Goal: Task Accomplishment & Management: Use online tool/utility

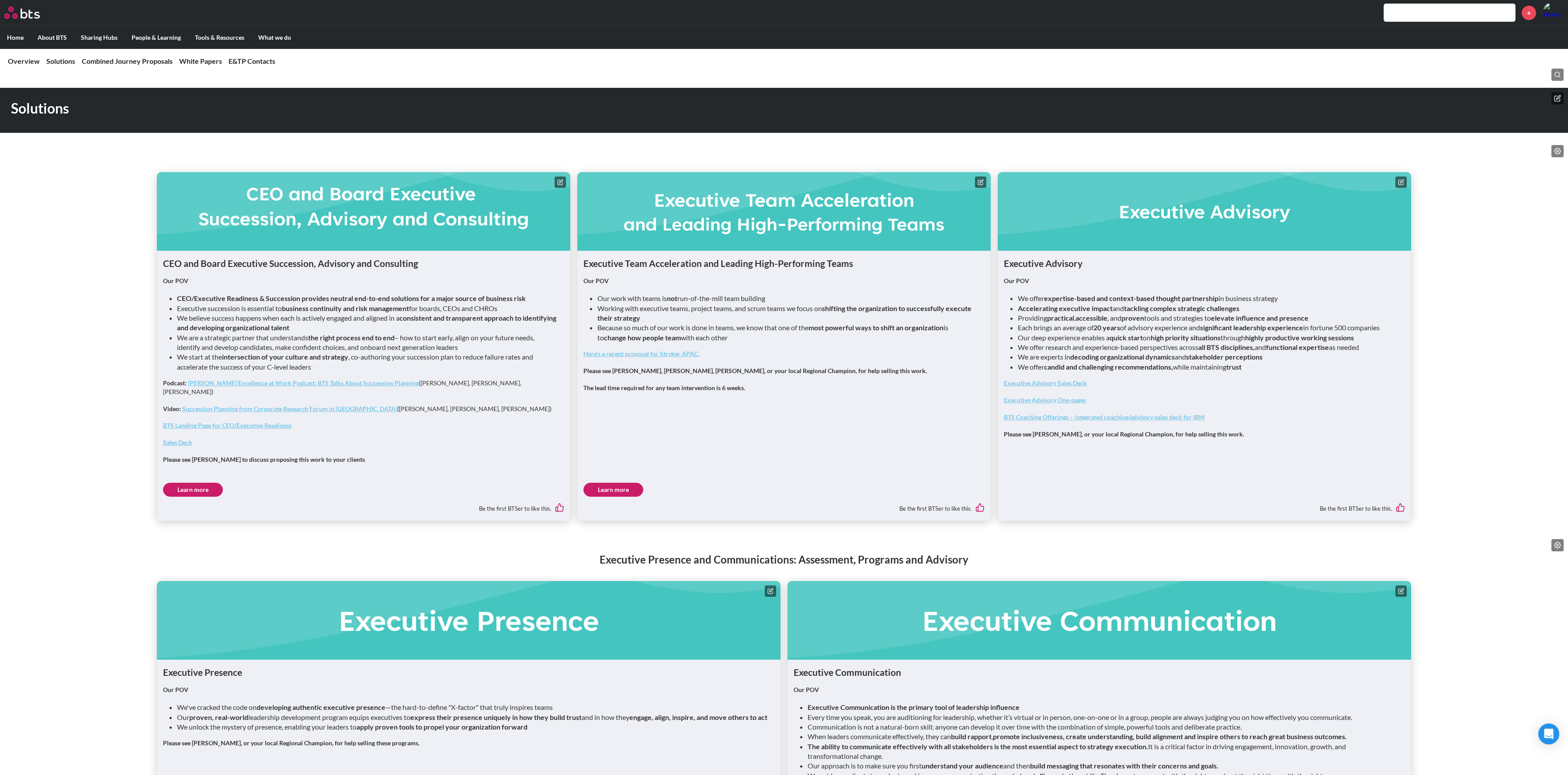
scroll to position [487, 0]
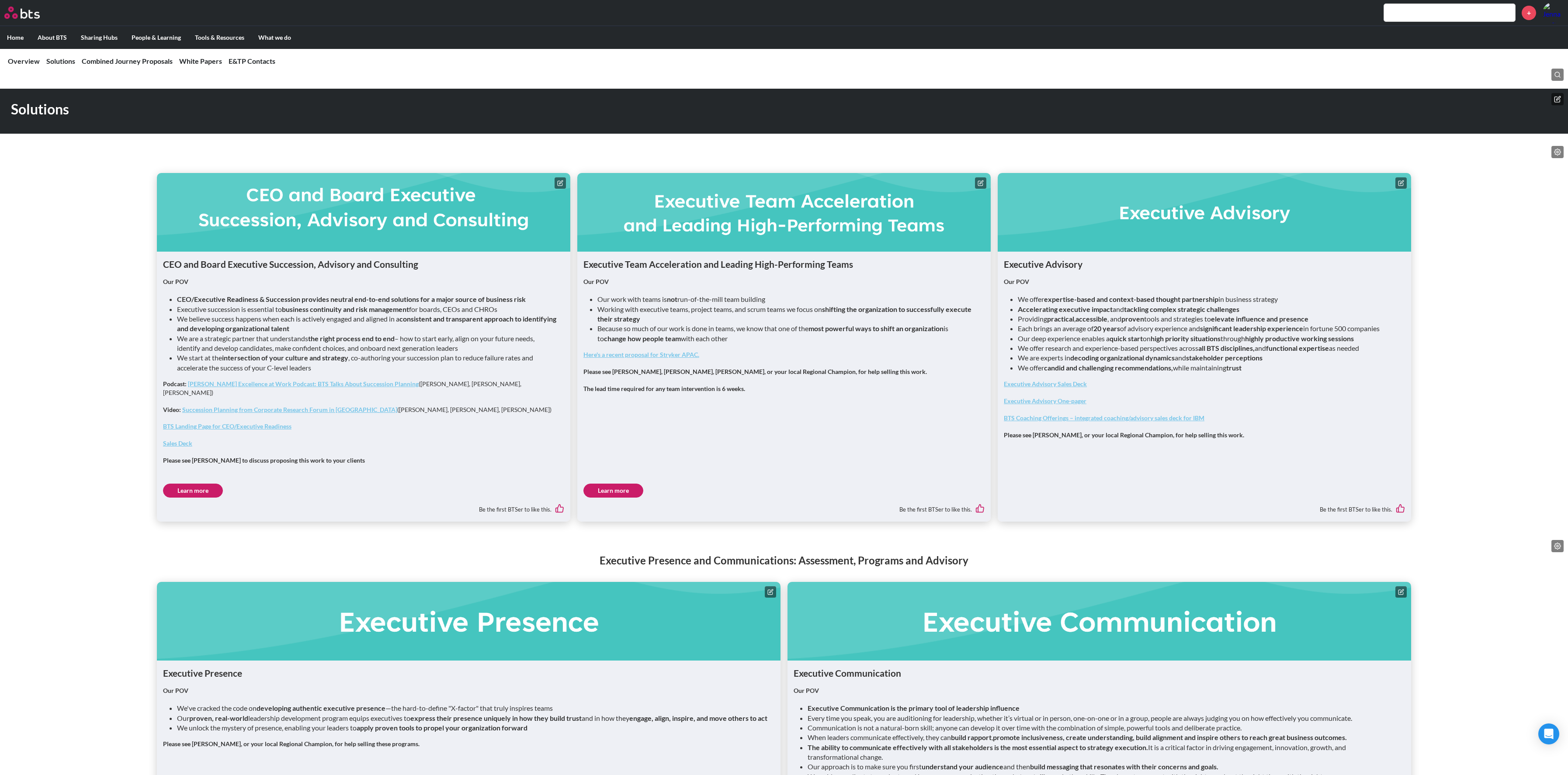
click at [603, 484] on link "Learn more" at bounding box center [614, 490] width 60 height 14
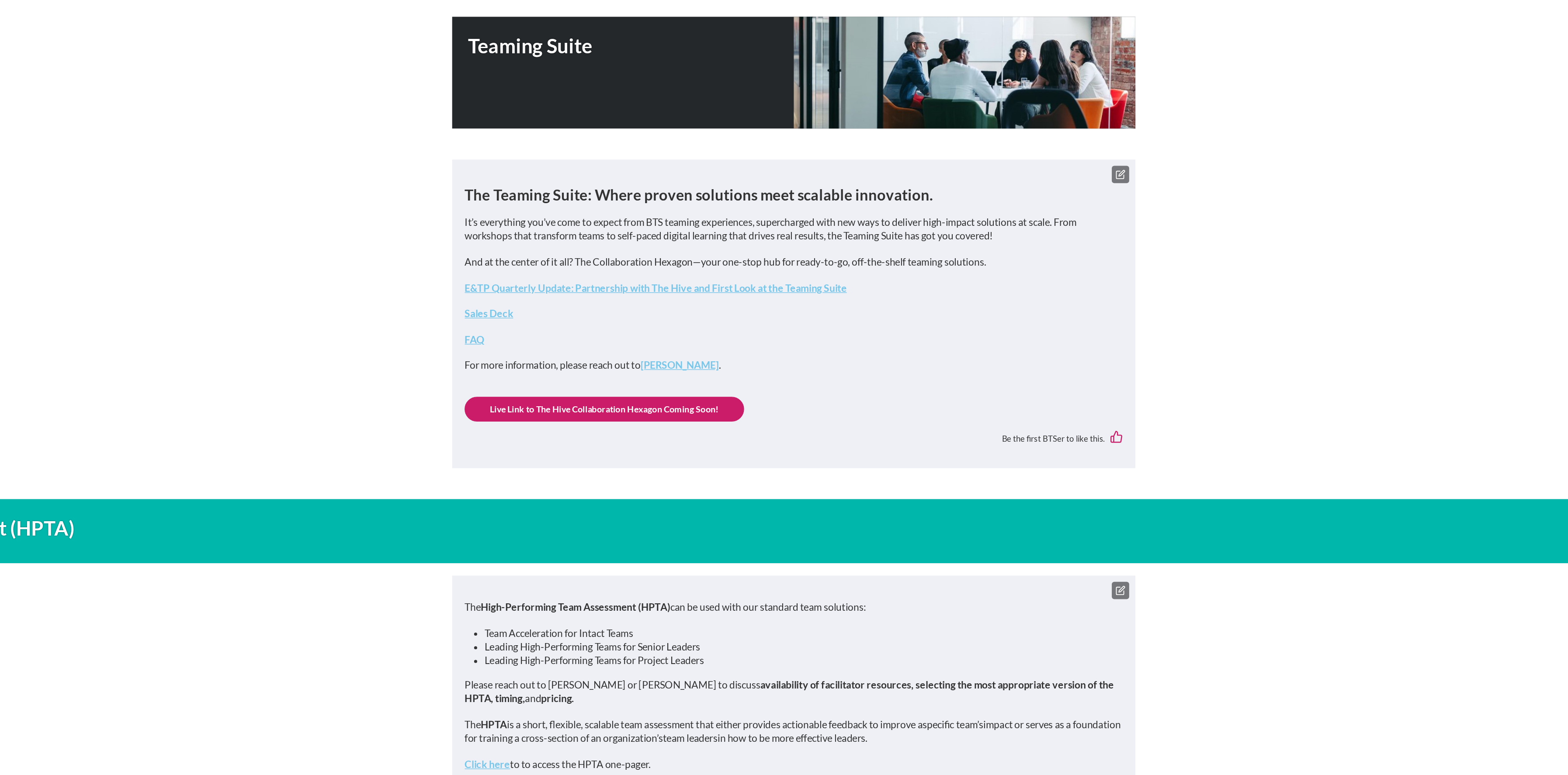
click at [1017, 264] on icon at bounding box center [1014, 263] width 7 height 7
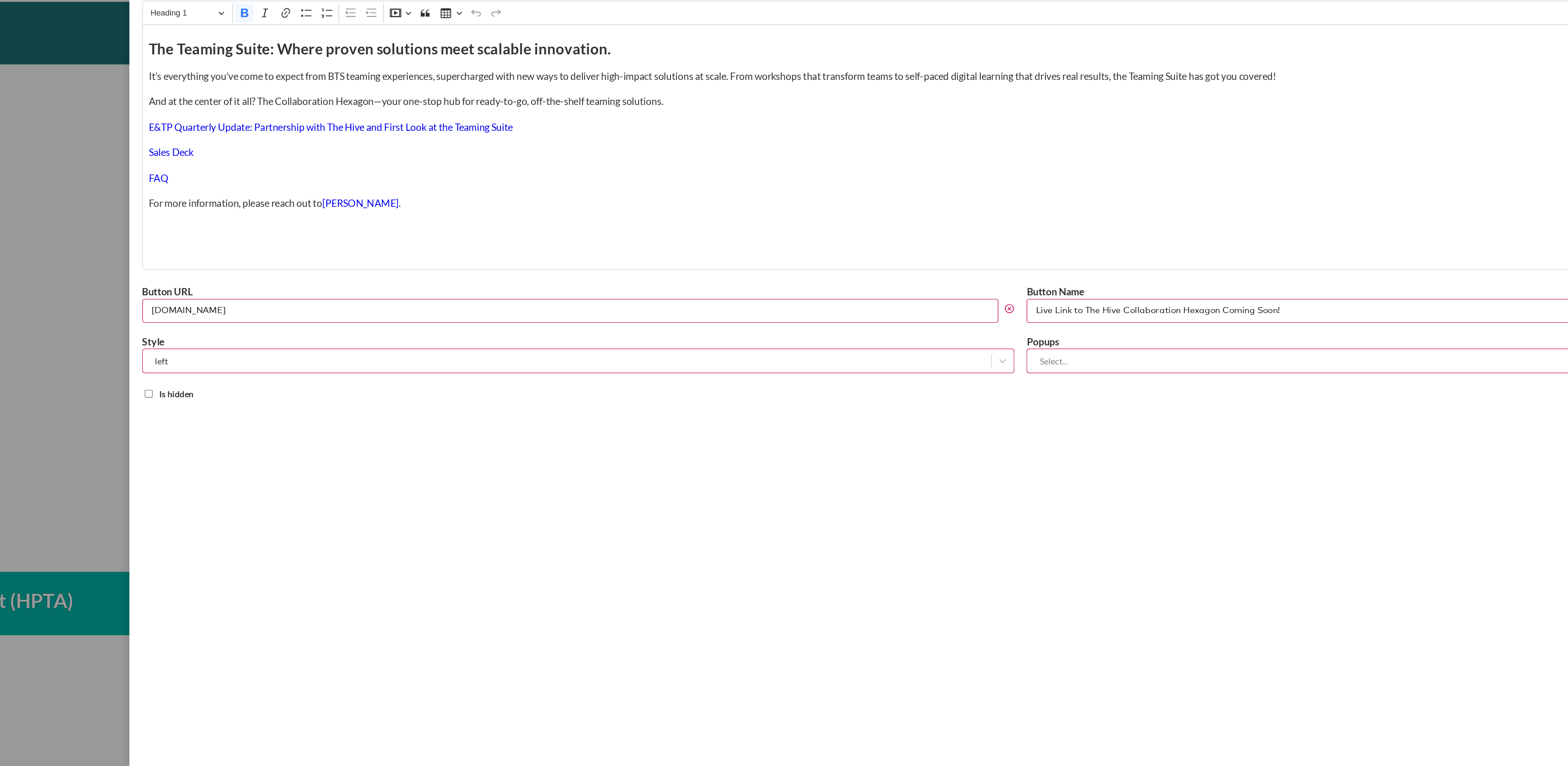
click at [398, 213] on p "FAQ" at bounding box center [940, 209] width 1227 height 10
click at [362, 228] on p "GSC & TLL Questions to Ask: GSC & TLL" at bounding box center [940, 227] width 1227 height 10
drag, startPoint x: 420, startPoint y: 229, endPoint x: 324, endPoint y: 233, distance: 96.1
click at [324, 233] on div "The Teaming Suite: Where proven solutions meet scalable innovation. It’s everyt…" at bounding box center [941, 187] width 1236 height 172
click at [423, 99] on button "Link" at bounding box center [424, 93] width 13 height 13
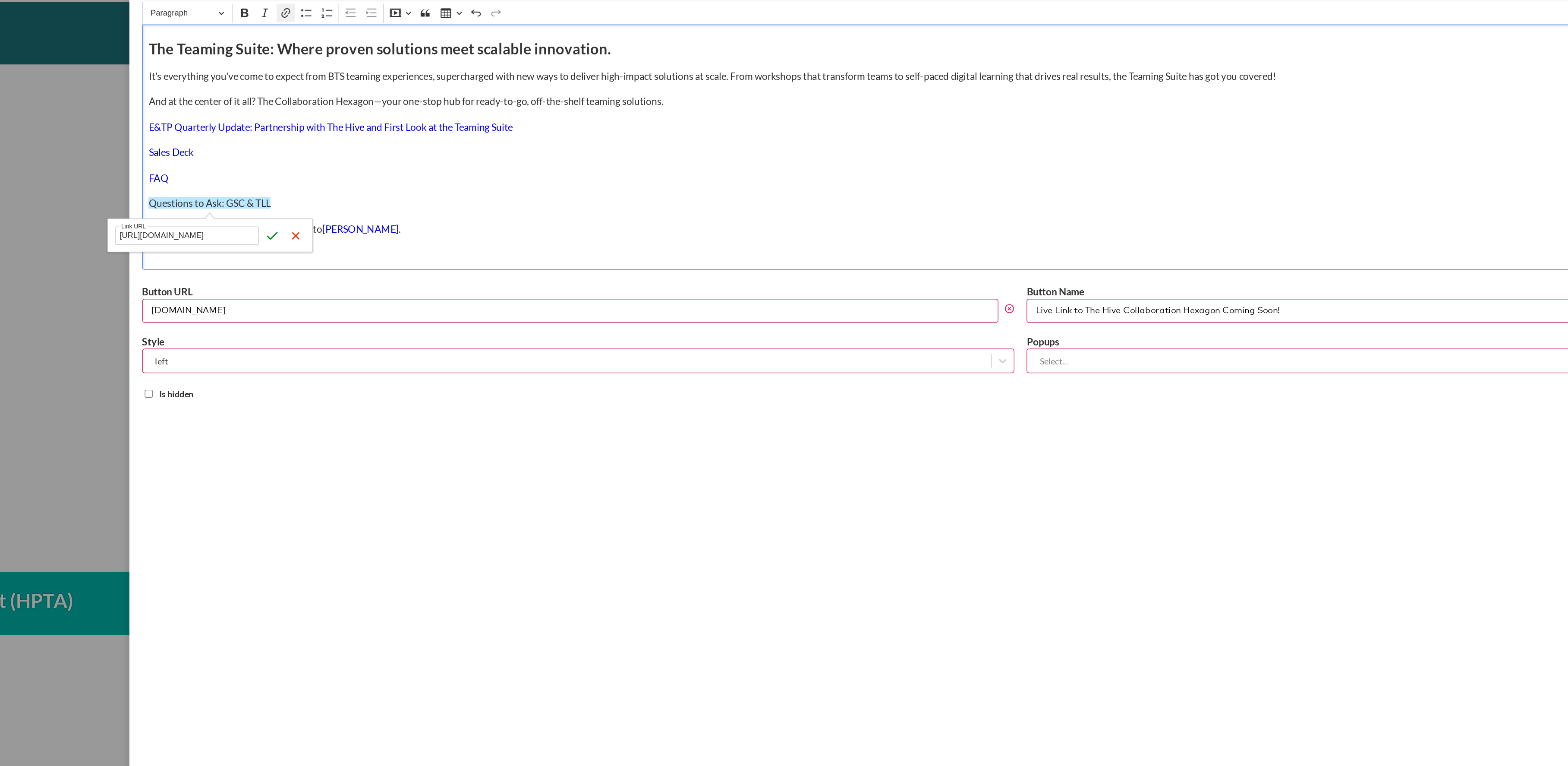
scroll to position [0, 45]
type input "https://bts.box.com/s/7w5jlwqr1bj0azo8rxcai26a7j7vsi2x"
click at [413, 249] on icon "submit" at bounding box center [414, 249] width 9 height 9
click at [660, 434] on div "Edit component text box Close Title Text Media library Rich Text Editor Paragra…" at bounding box center [940, 383] width 1255 height 766
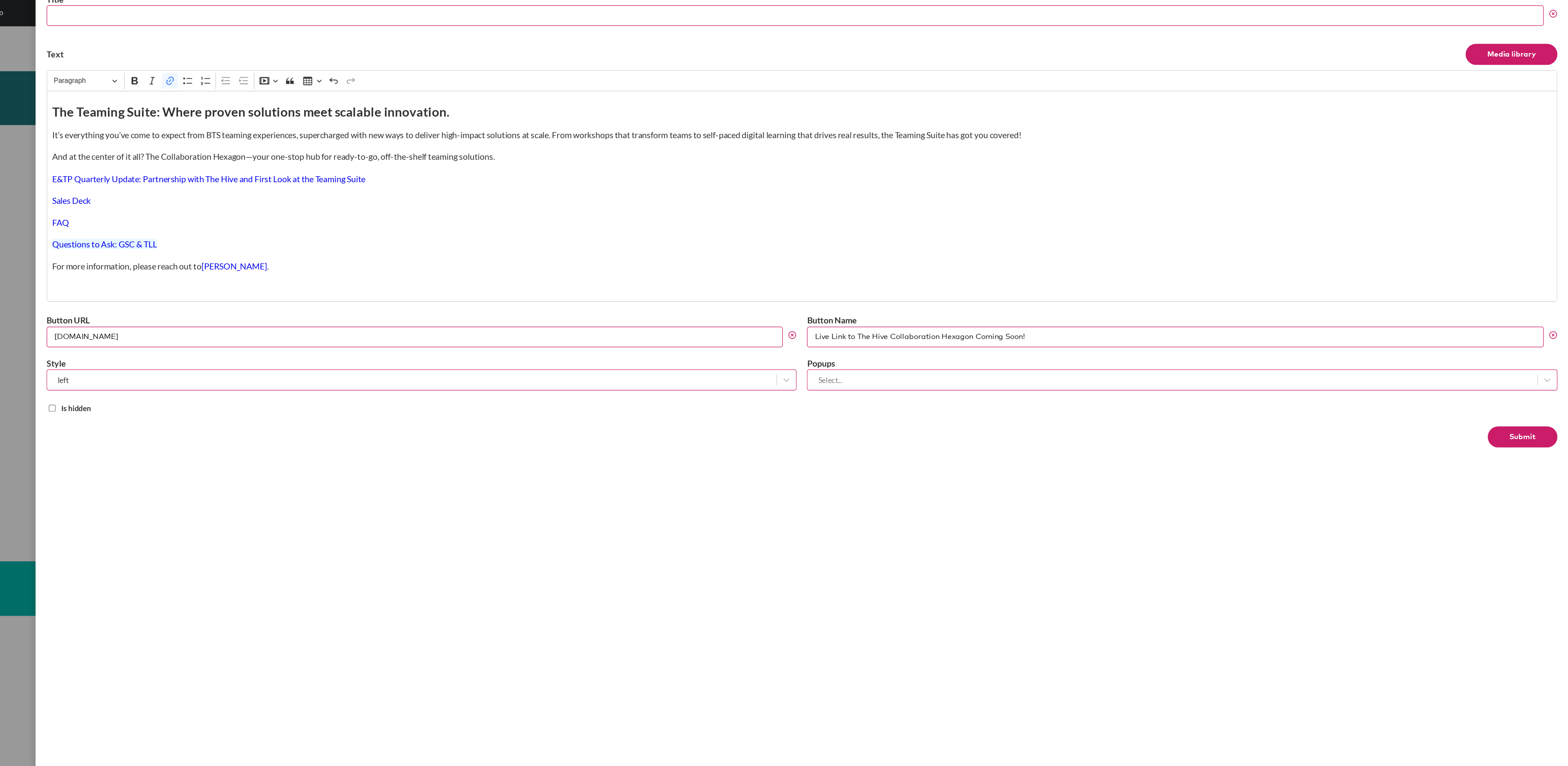
click at [1535, 388] on button "Submit" at bounding box center [1530, 384] width 57 height 18
